Goal: Transaction & Acquisition: Purchase product/service

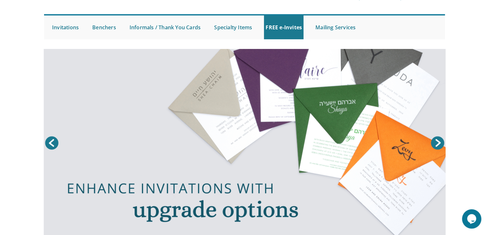
scroll to position [64, 0]
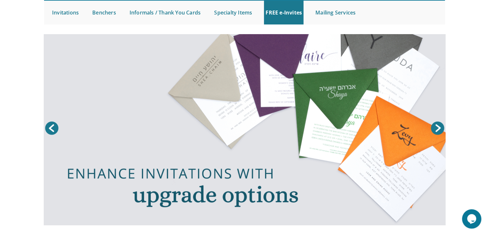
click at [438, 128] on link "Next" at bounding box center [438, 128] width 16 height 16
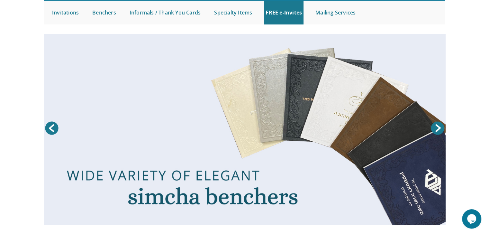
click at [438, 128] on link "Next" at bounding box center [438, 128] width 16 height 16
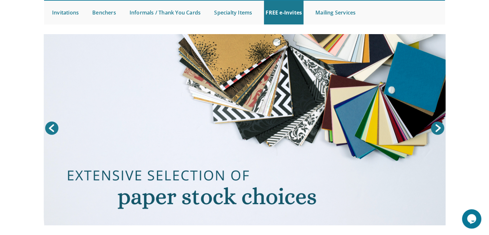
click at [438, 128] on link "Next" at bounding box center [438, 128] width 16 height 16
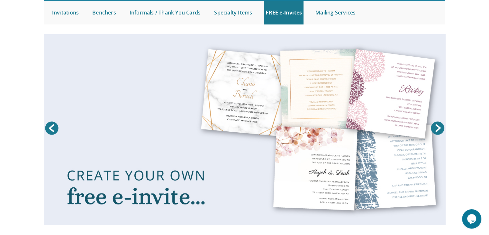
click at [53, 129] on link "Prev" at bounding box center [52, 128] width 16 height 16
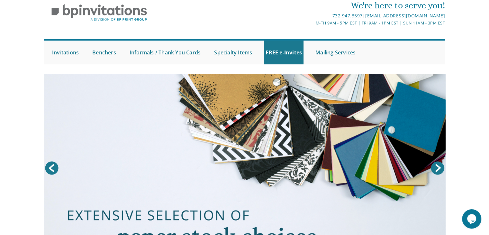
scroll to position [0, 0]
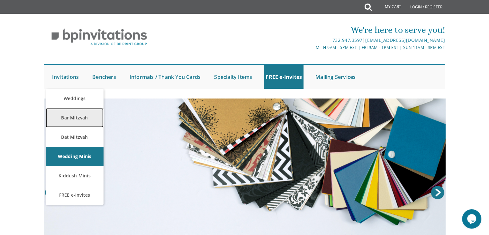
click at [73, 122] on link "Bar Mitzvah" at bounding box center [75, 117] width 58 height 19
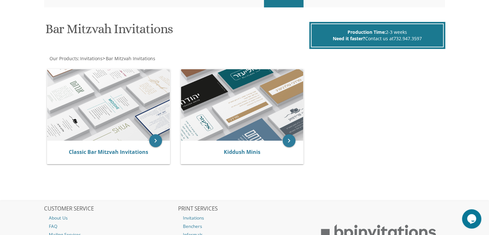
scroll to position [96, 0]
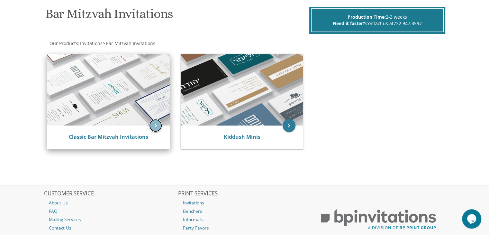
click at [150, 121] on icon "keyboard_arrow_right" at bounding box center [155, 125] width 13 height 13
click at [156, 126] on icon "keyboard_arrow_right" at bounding box center [155, 125] width 13 height 13
click at [153, 125] on icon "keyboard_arrow_right" at bounding box center [155, 125] width 13 height 13
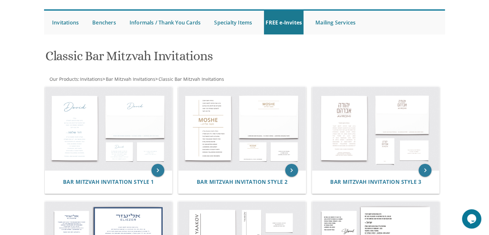
scroll to position [50, 0]
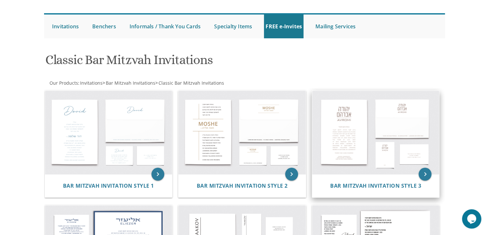
click at [359, 147] on img at bounding box center [375, 133] width 127 height 84
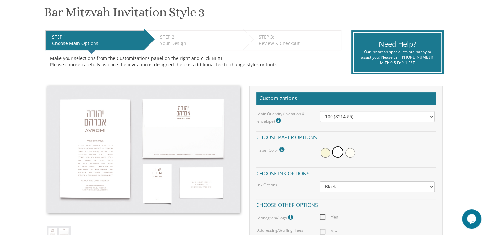
scroll to position [129, 0]
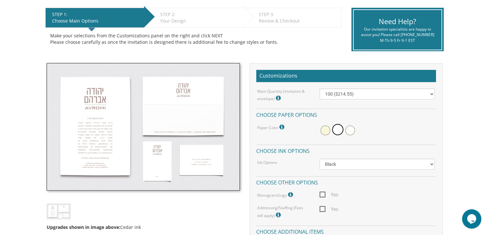
click at [86, 120] on img at bounding box center [143, 126] width 193 height 127
click at [389, 93] on select "100 ($214.55) 200 ($254.60) 300 ($294.25) 400 ($333.55) 500 ($373.90) 600 ($413…" at bounding box center [377, 93] width 115 height 11
click at [415, 90] on select "100 ($214.55) 200 ($254.60) 300 ($294.25) 400 ($333.55) 500 ($373.90) 600 ($413…" at bounding box center [377, 93] width 115 height 11
click at [120, 117] on img at bounding box center [143, 126] width 193 height 127
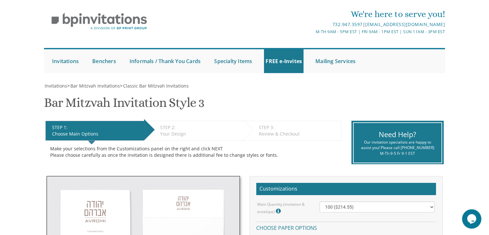
scroll to position [0, 0]
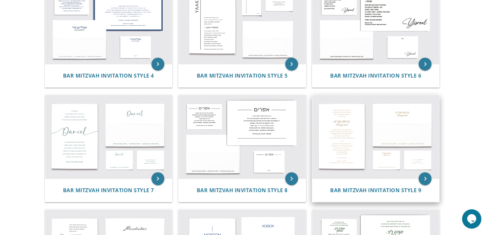
scroll to position [276, 0]
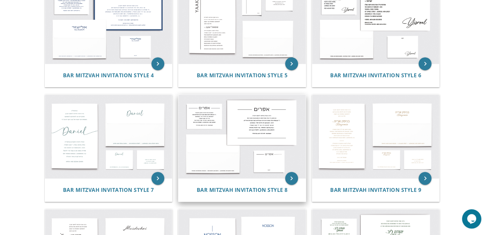
click at [291, 141] on img at bounding box center [241, 137] width 127 height 84
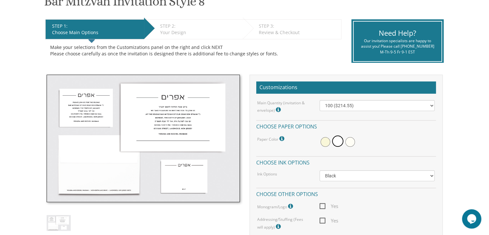
scroll to position [129, 0]
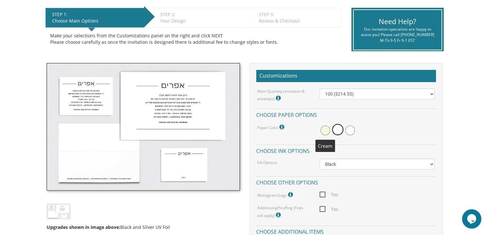
click at [324, 130] on span at bounding box center [326, 130] width 10 height 10
click at [337, 131] on span at bounding box center [339, 130] width 10 height 10
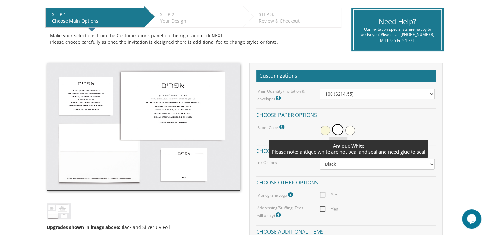
click at [349, 129] on span at bounding box center [350, 130] width 10 height 10
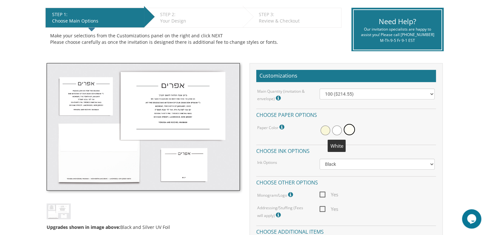
click at [338, 131] on span at bounding box center [337, 130] width 10 height 10
click at [330, 161] on select "Black Colored Ink ($65.00) Black + One Color ($100.00) Two Colors ($137.95)" at bounding box center [377, 164] width 115 height 11
click at [366, 152] on h4 "Choose ink options" at bounding box center [346, 149] width 180 height 11
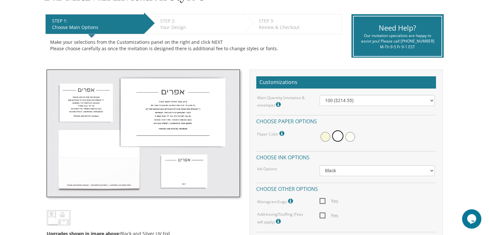
scroll to position [161, 0]
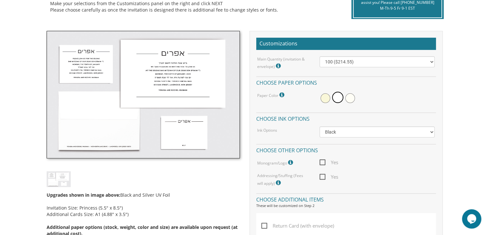
click at [64, 177] on img at bounding box center [59, 179] width 24 height 16
click at [113, 115] on img at bounding box center [143, 94] width 193 height 127
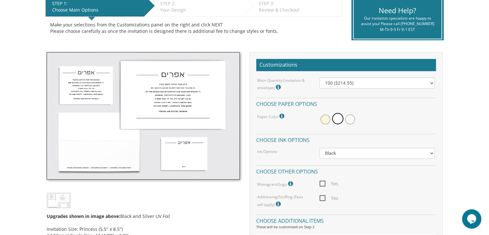
scroll to position [129, 0]
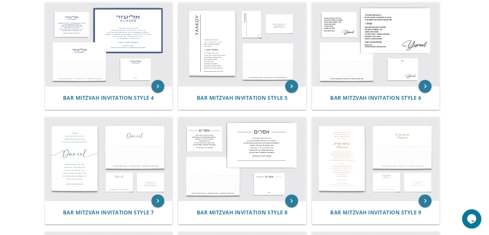
scroll to position [243, 0]
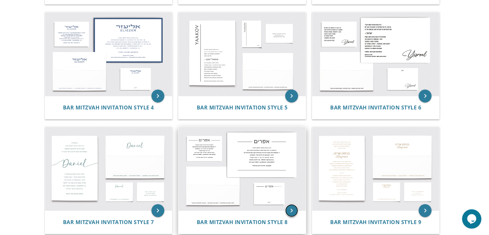
click at [291, 209] on icon "keyboard_arrow_right" at bounding box center [291, 210] width 13 height 13
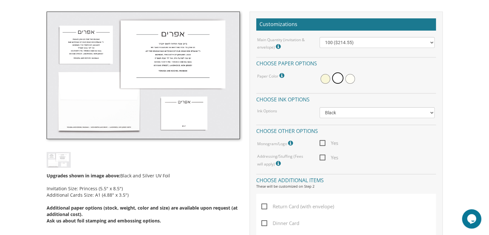
scroll to position [129, 0]
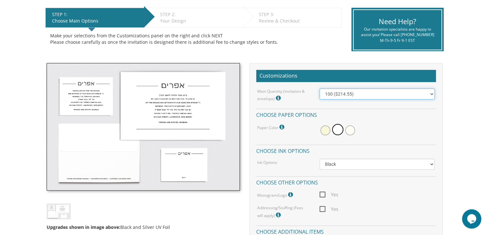
click at [340, 92] on select "100 ($214.55) 200 ($254.60) 300 ($294.25) 400 ($333.55) 500 ($373.90) 600 ($413…" at bounding box center [377, 93] width 115 height 11
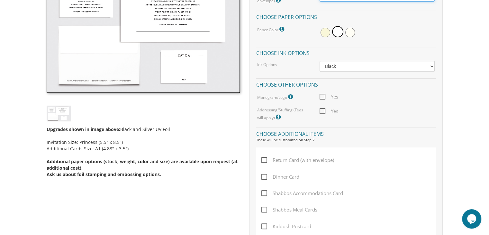
scroll to position [257, 0]
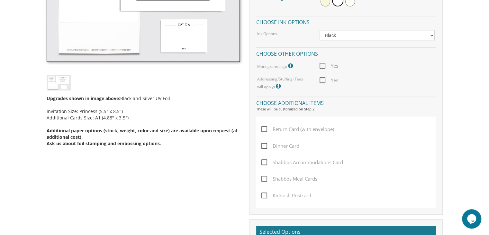
click at [323, 79] on span "Yes" at bounding box center [329, 80] width 19 height 8
click at [323, 79] on input "Yes" at bounding box center [322, 79] width 4 height 4
checkbox input "true"
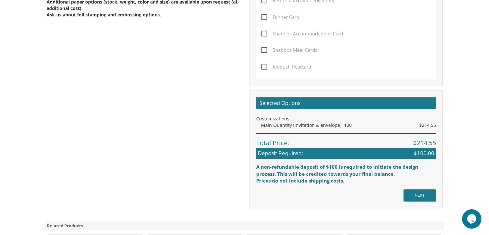
scroll to position [418, 0]
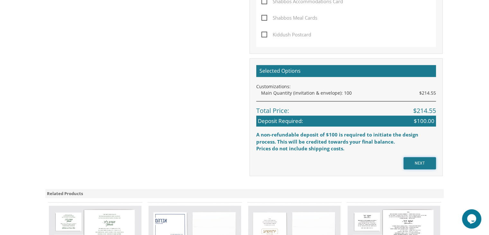
click at [430, 166] on input "NEXT" at bounding box center [419, 163] width 32 height 12
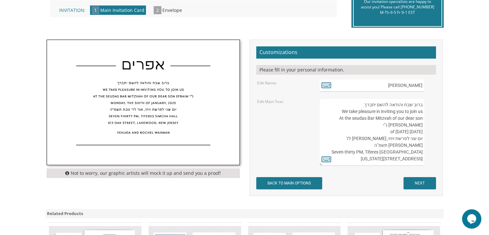
drag, startPoint x: 410, startPoint y: 126, endPoint x: 422, endPoint y: 125, distance: 11.6
click at [422, 125] on textarea "ברוב שבח והודאה להשם יתברך We take pleasure in inviting you to join us At the s…" at bounding box center [372, 132] width 104 height 68
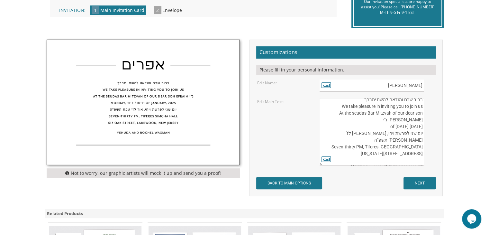
scroll to position [6, 0]
drag, startPoint x: 354, startPoint y: 124, endPoint x: 370, endPoint y: 124, distance: 16.1
click at [370, 124] on textarea "ברוב שבח והודאה להשם יתברך We take pleasure in inviting you to join us At the s…" at bounding box center [372, 132] width 104 height 68
drag, startPoint x: 380, startPoint y: 126, endPoint x: 388, endPoint y: 125, distance: 8.8
click at [388, 125] on textarea "ברוב שבח והודאה להשם יתברך We take pleasure in inviting you to join us At the s…" at bounding box center [372, 132] width 104 height 68
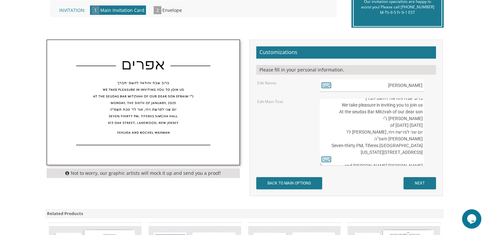
drag, startPoint x: 396, startPoint y: 125, endPoint x: 403, endPoint y: 124, distance: 7.1
click at [403, 124] on textarea "ברוב שבח והודאה להשם יתברך We take pleasure in inviting you to join us At the s…" at bounding box center [372, 132] width 104 height 68
drag, startPoint x: 410, startPoint y: 124, endPoint x: 396, endPoint y: 125, distance: 14.2
click at [396, 125] on textarea "ברוב שבח והודאה להשם יתברך We take pleasure in inviting you to join us At the s…" at bounding box center [372, 132] width 104 height 68
type textarea "ברוב שבח והודאה להשם יתברך We take pleasure in inviting you to join us At the s…"
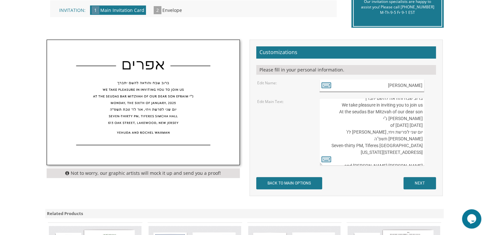
click at [407, 83] on input "[PERSON_NAME]" at bounding box center [372, 85] width 104 height 13
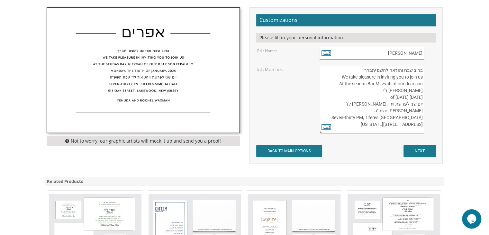
scroll to position [0, 0]
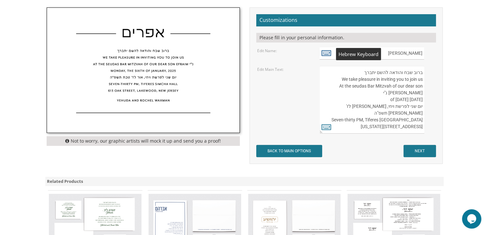
click at [324, 53] on icon at bounding box center [327, 52] width 10 height 9
type textarea "[PERSON_NAME]"
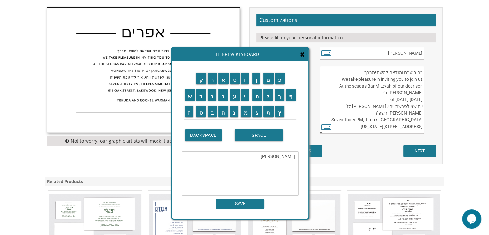
click at [365, 51] on input "[PERSON_NAME]" at bounding box center [372, 53] width 104 height 13
drag, startPoint x: 394, startPoint y: 53, endPoint x: 423, endPoint y: 53, distance: 28.9
click at [423, 53] on input "אפרים" at bounding box center [372, 53] width 104 height 13
type input "d"
click at [304, 56] on icon at bounding box center [302, 54] width 5 height 6
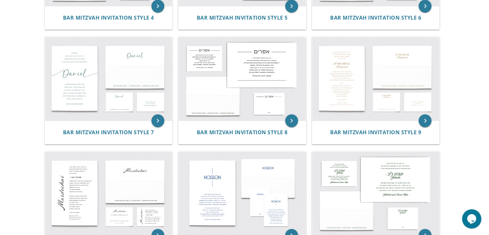
scroll to position [340, 0]
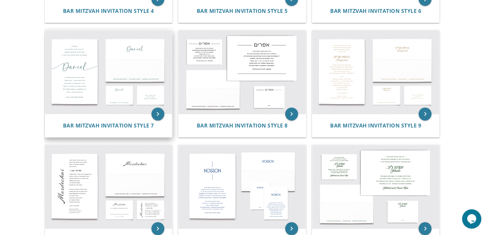
click at [128, 63] on img at bounding box center [108, 72] width 127 height 84
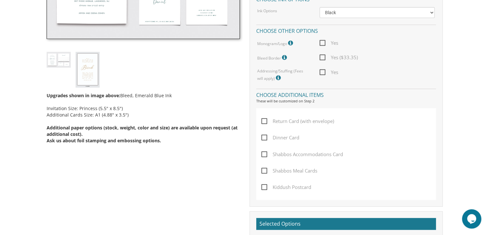
scroll to position [289, 0]
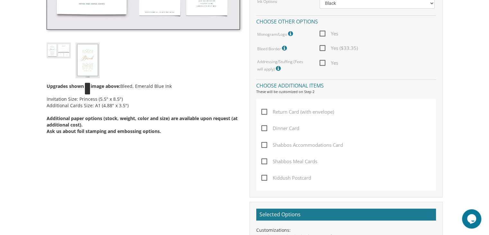
click at [93, 54] on img at bounding box center [88, 60] width 24 height 36
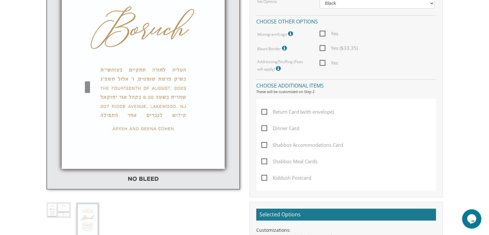
scroll to position [193, 0]
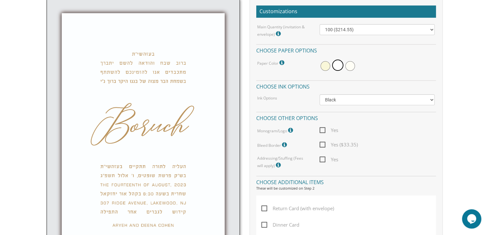
click at [90, 149] on img at bounding box center [143, 142] width 193 height 286
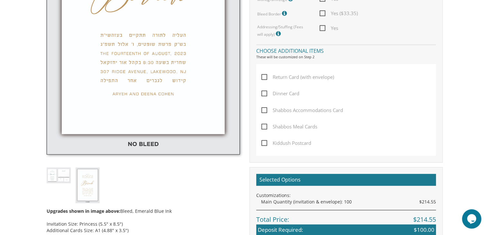
scroll to position [289, 0]
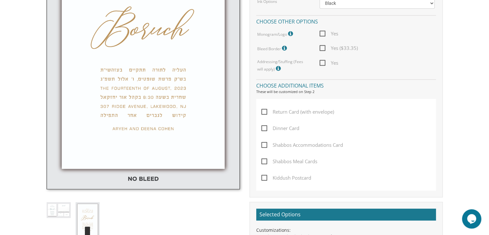
click at [58, 211] on img at bounding box center [59, 210] width 24 height 16
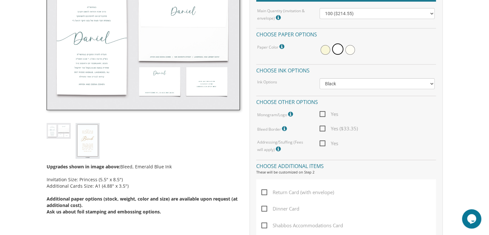
scroll to position [129, 0]
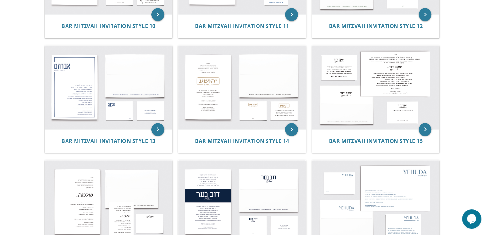
scroll to position [565, 0]
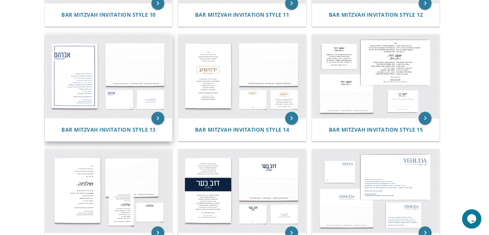
click at [86, 86] on img at bounding box center [108, 76] width 127 height 84
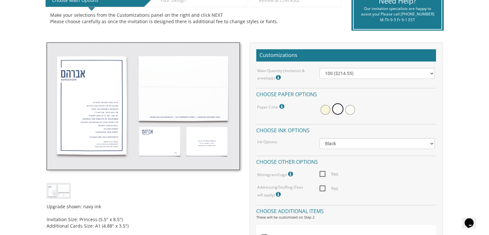
scroll to position [161, 0]
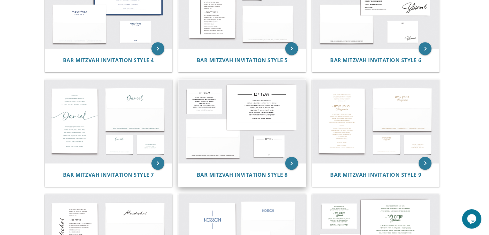
scroll to position [308, 0]
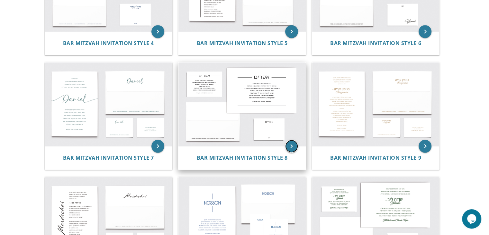
click at [290, 147] on icon "keyboard_arrow_right" at bounding box center [291, 146] width 13 height 13
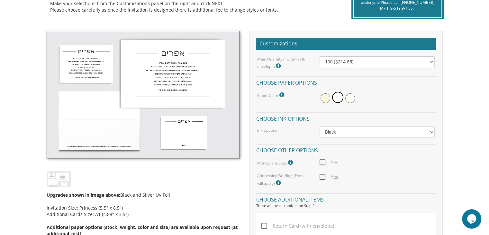
scroll to position [193, 0]
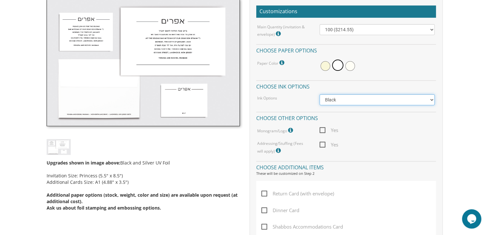
click at [430, 99] on select "Black Colored Ink ($65.00) Black + One Color ($100.00) Two Colors ($137.95)" at bounding box center [377, 99] width 115 height 11
click at [320, 94] on select "Black Colored Ink ($65.00) Black + One Color ($100.00) Two Colors ($137.95)" at bounding box center [377, 99] width 115 height 11
click at [431, 95] on select "Black Colored Ink ($65.00) Black + One Color ($100.00) Two Colors ($137.95)" at bounding box center [377, 99] width 115 height 11
click at [320, 94] on select "Black Colored Ink ($65.00) Black + One Color ($100.00) Two Colors ($137.95)" at bounding box center [377, 99] width 115 height 11
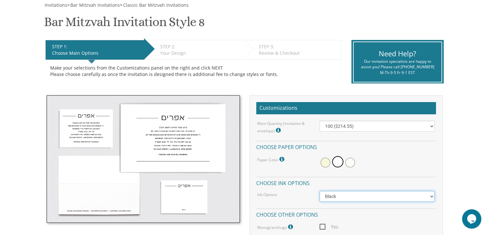
scroll to position [64, 0]
